Goal: Information Seeking & Learning: Understand process/instructions

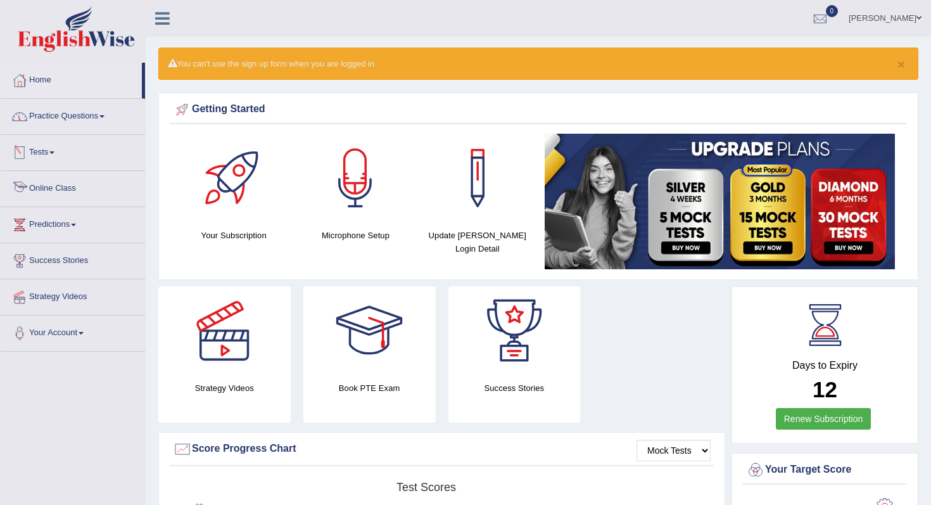
click at [73, 185] on link "Online Class" at bounding box center [73, 187] width 144 height 32
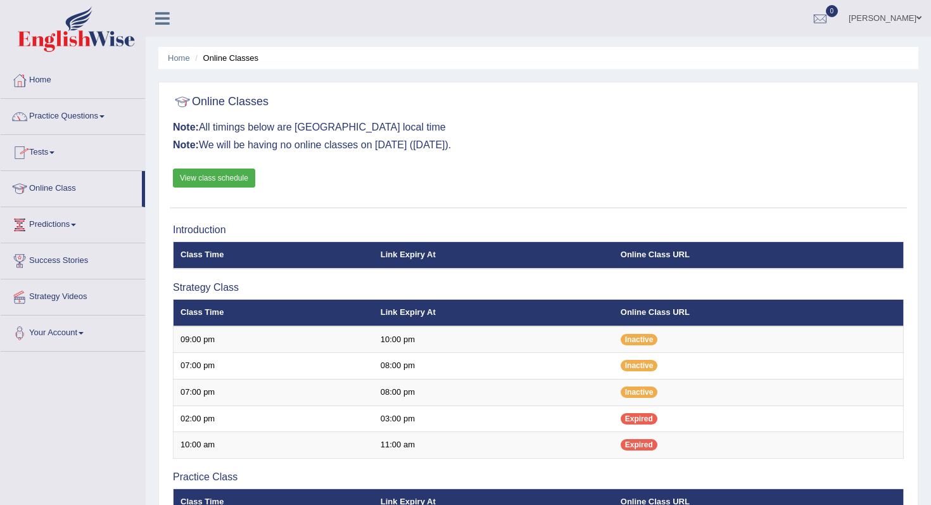
click at [179, 177] on link "View class schedule" at bounding box center [214, 177] width 82 height 19
click at [46, 82] on link "Home" at bounding box center [73, 79] width 144 height 32
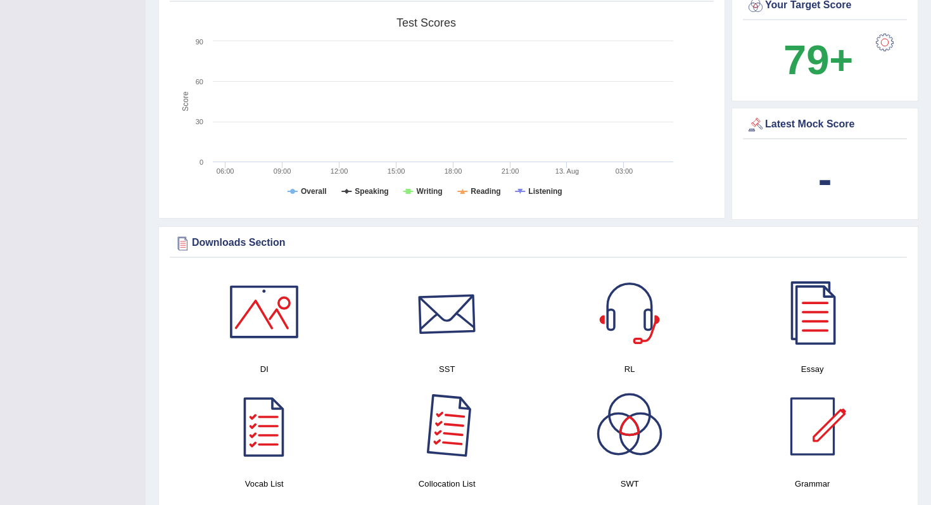
scroll to position [515, 0]
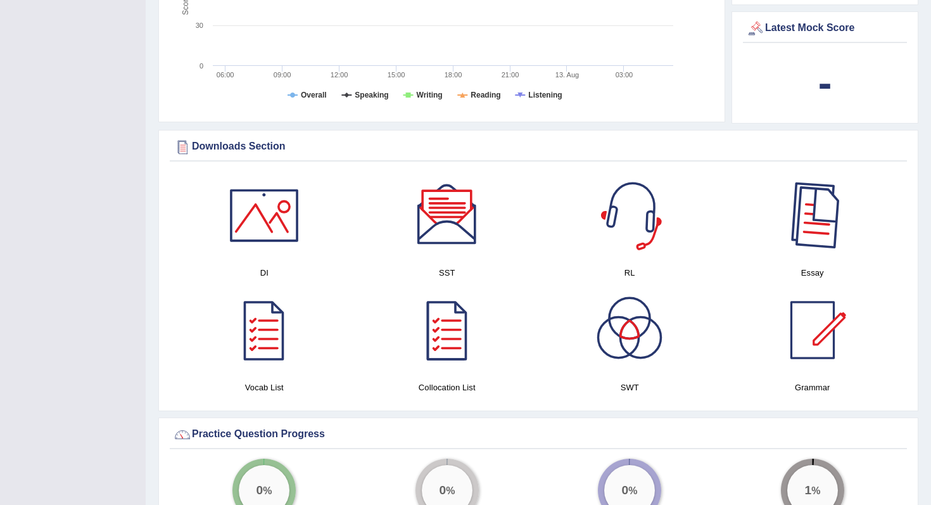
click at [803, 242] on div at bounding box center [812, 215] width 89 height 89
